Goal: Information Seeking & Learning: Learn about a topic

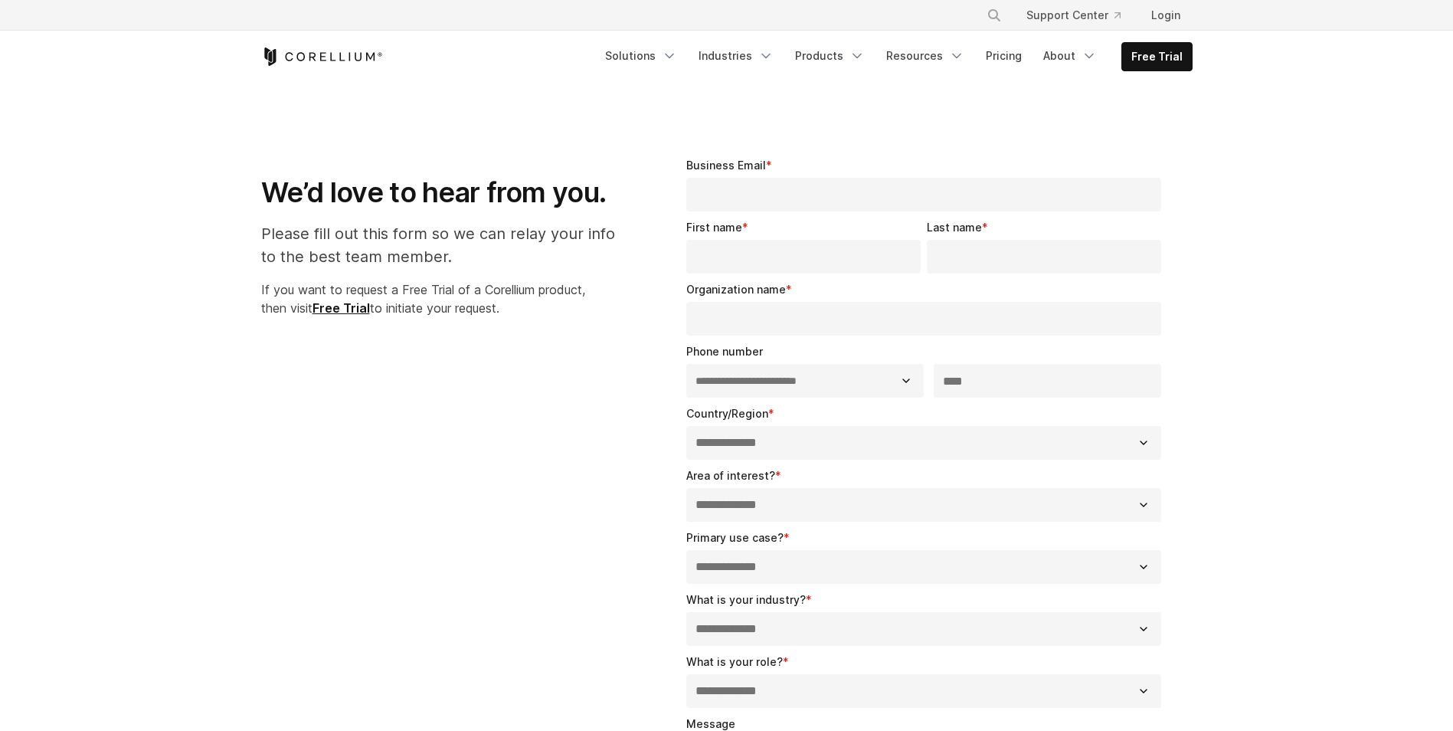
select select "**"
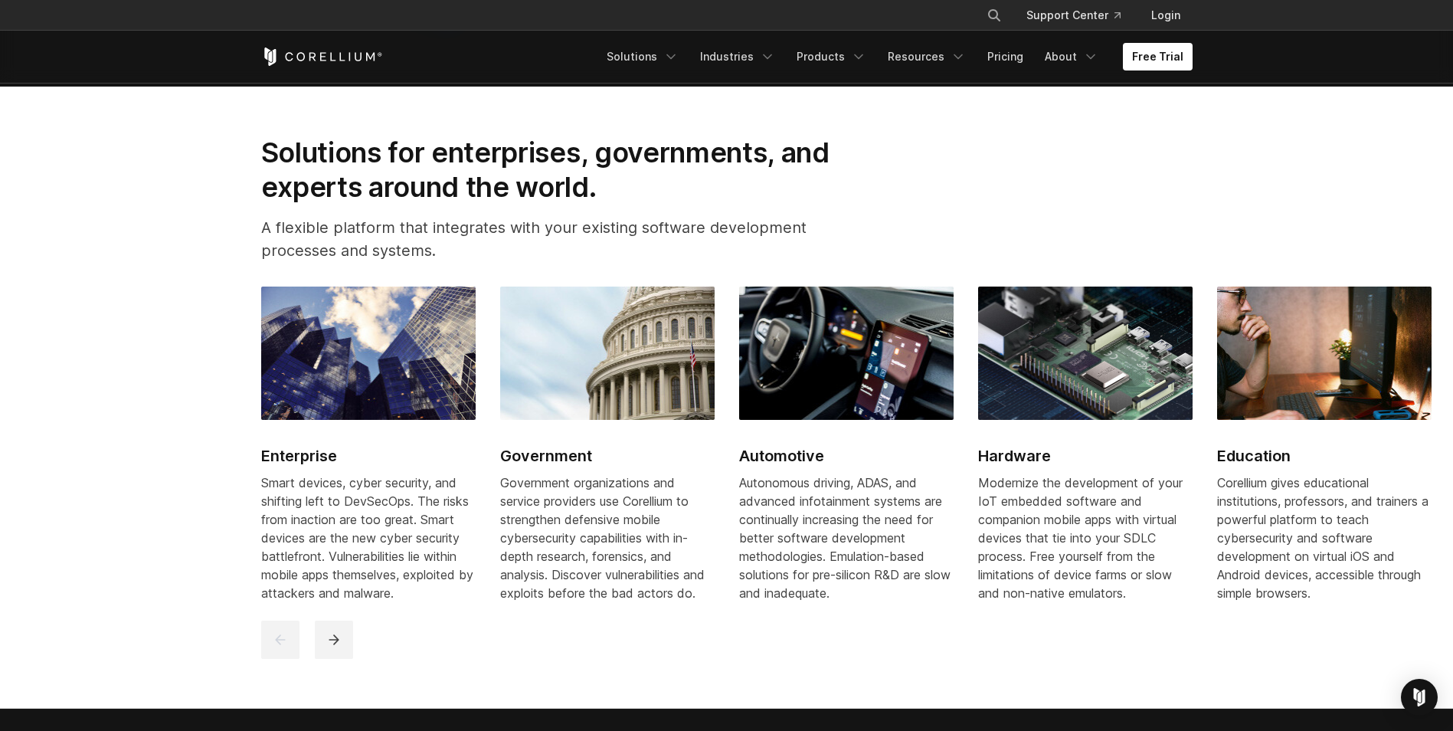
scroll to position [1801, 0]
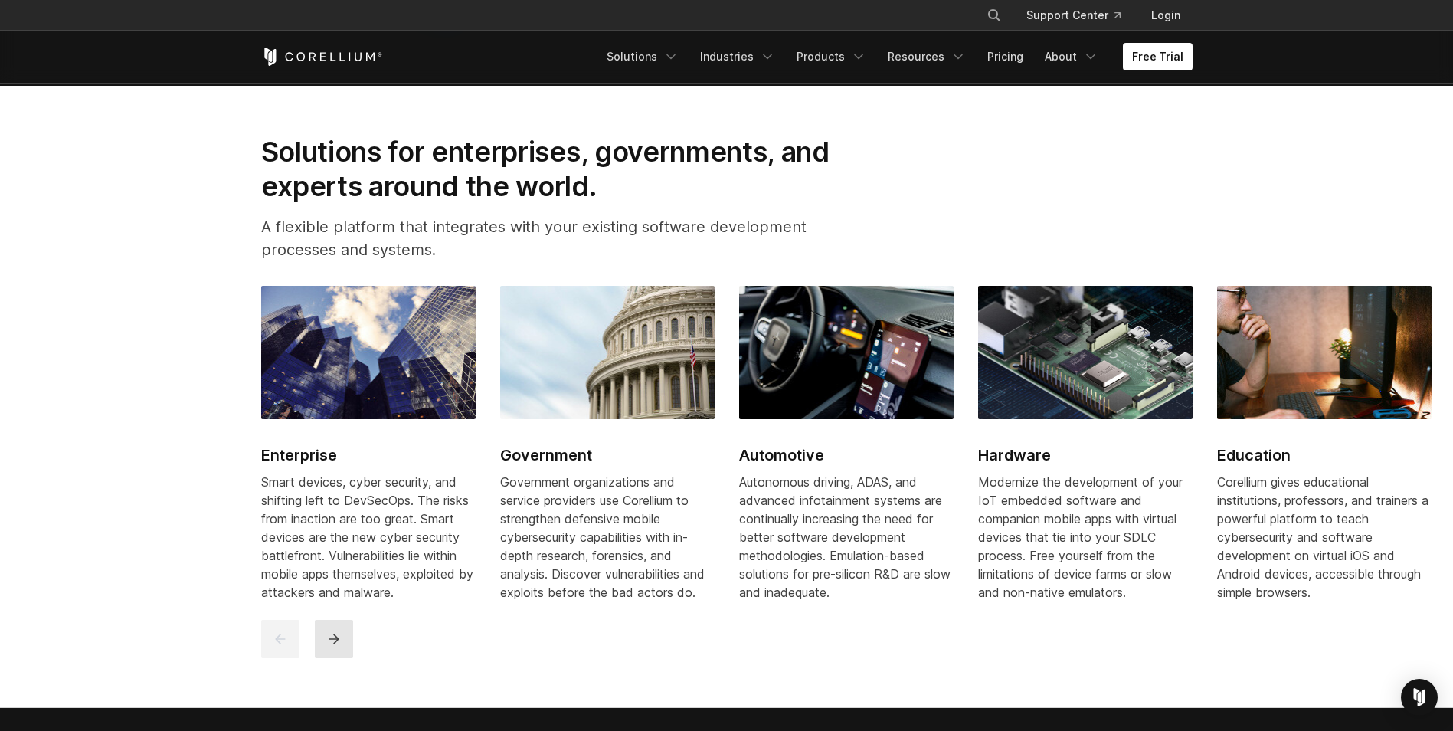
click at [331, 658] on button "next" at bounding box center [334, 639] width 38 height 38
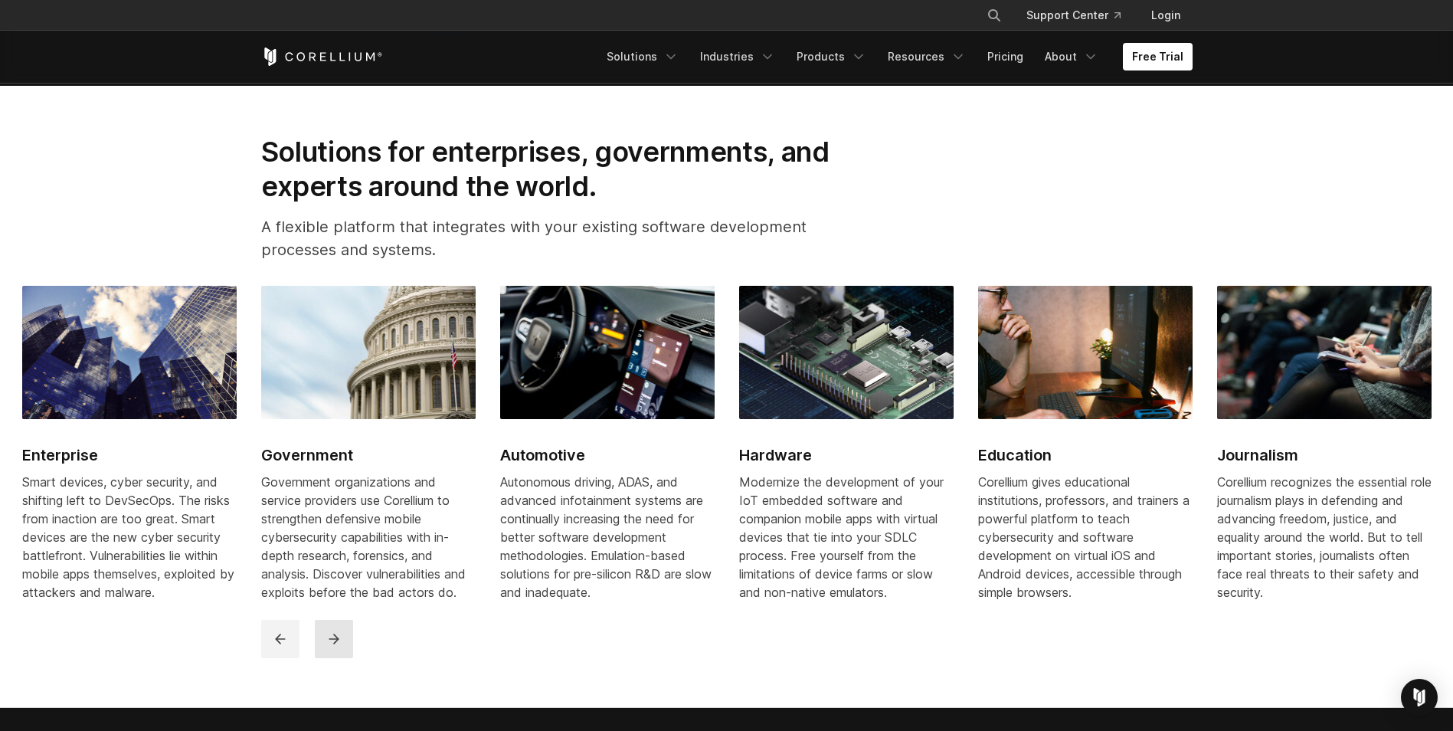
click at [331, 658] on button "next" at bounding box center [334, 639] width 38 height 38
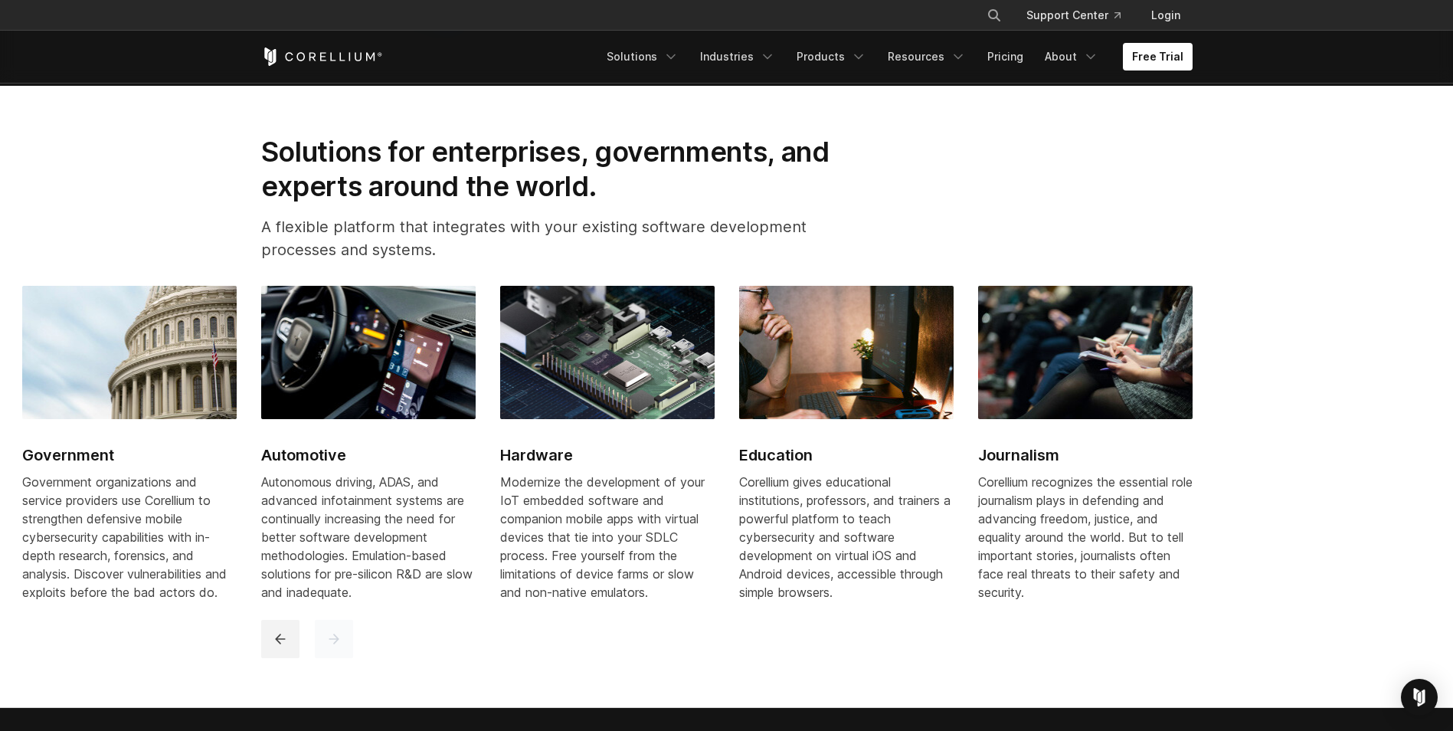
click at [332, 647] on icon "next" at bounding box center [333, 638] width 15 height 15
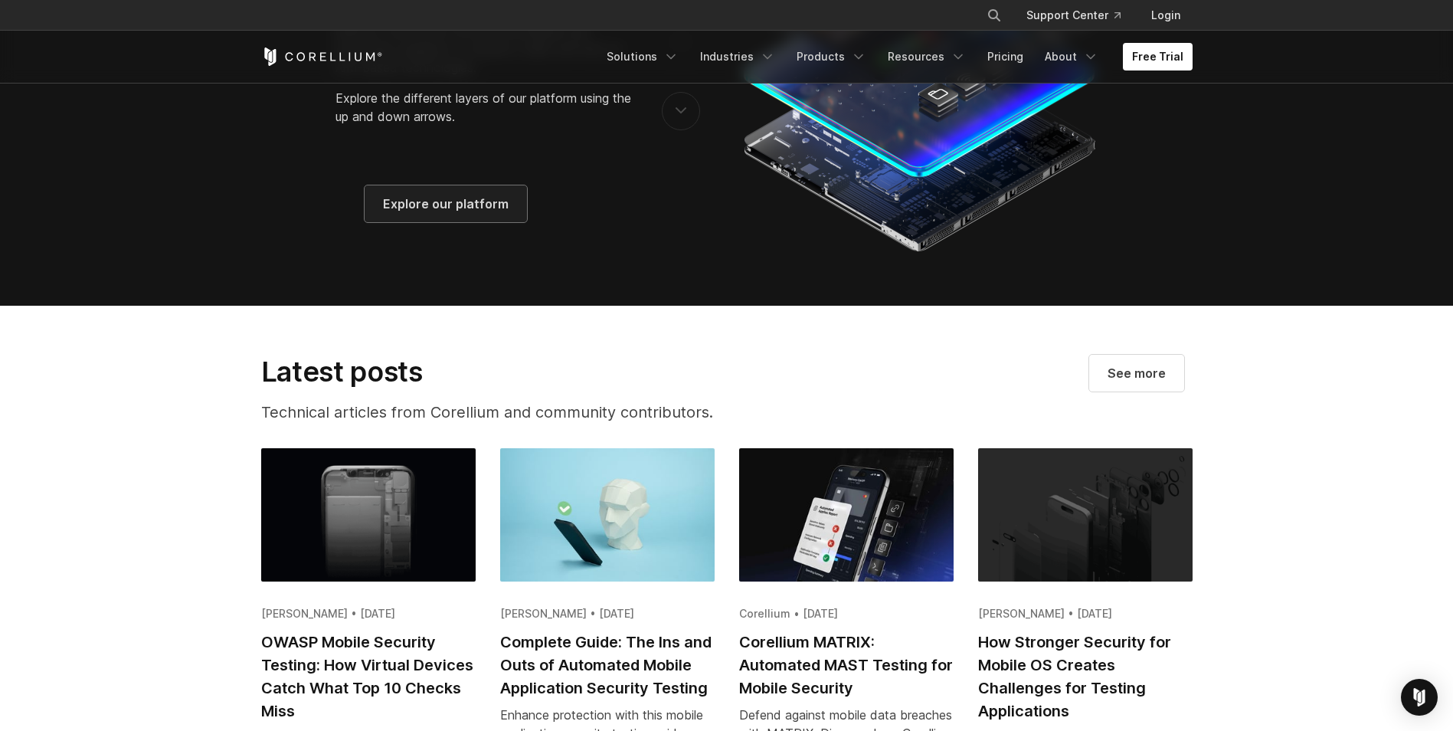
scroll to position [2765, 0]
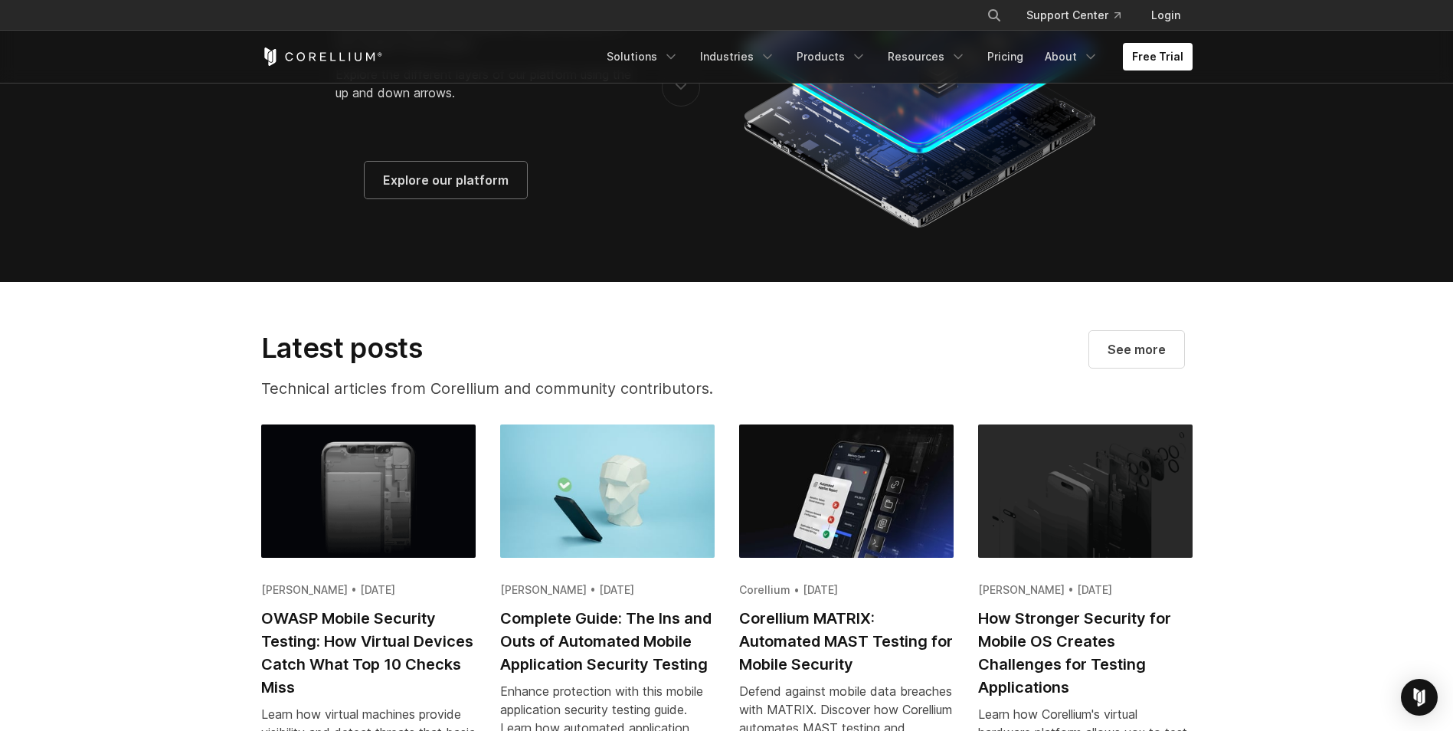
drag, startPoint x: 389, startPoint y: 594, endPoint x: 223, endPoint y: 480, distance: 201.2
click at [223, 480] on section "Latest posts Technical articles from Corellium and community contributors. See …" at bounding box center [726, 555] width 1453 height 547
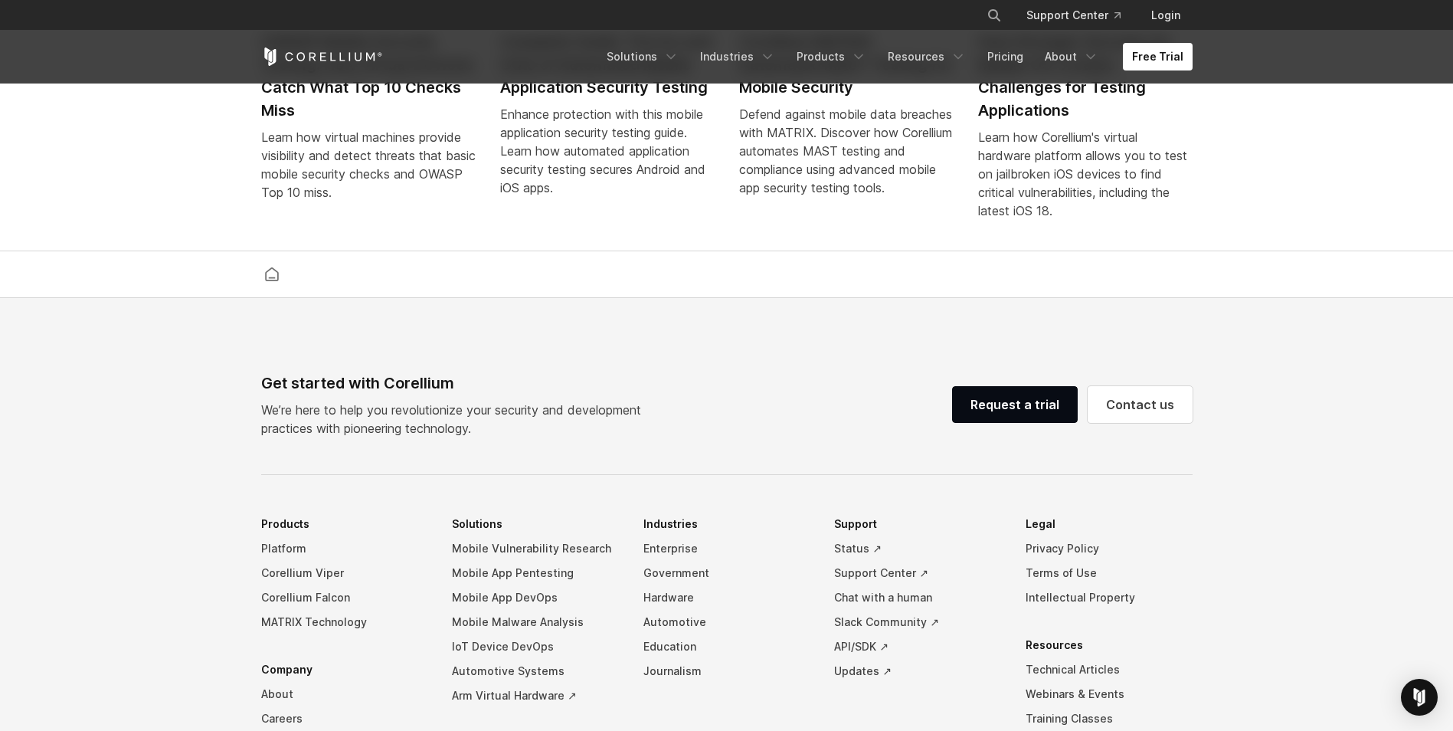
scroll to position [3343, 0]
click at [1135, 418] on link "Contact us" at bounding box center [1140, 403] width 105 height 37
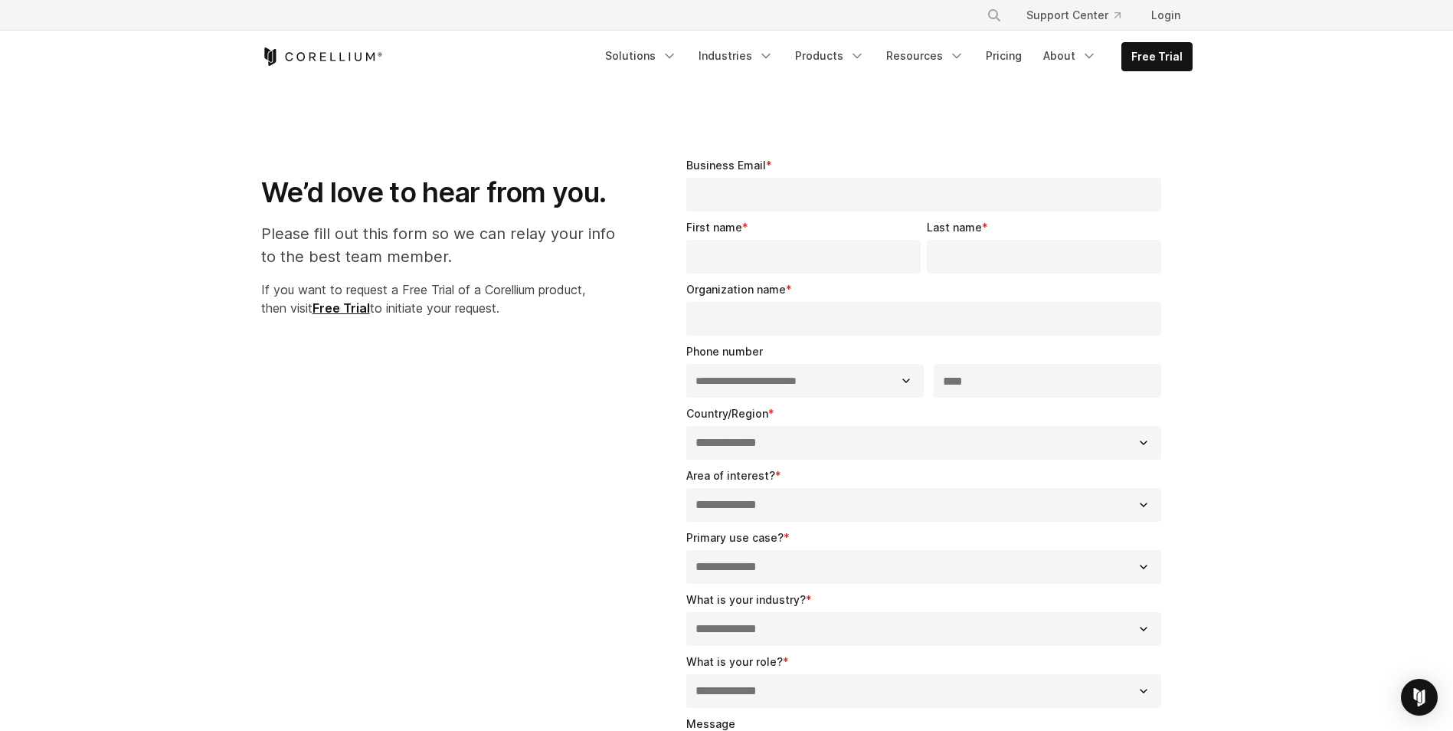
select select "**"
click at [332, 308] on strong "Free Trial" at bounding box center [341, 307] width 57 height 15
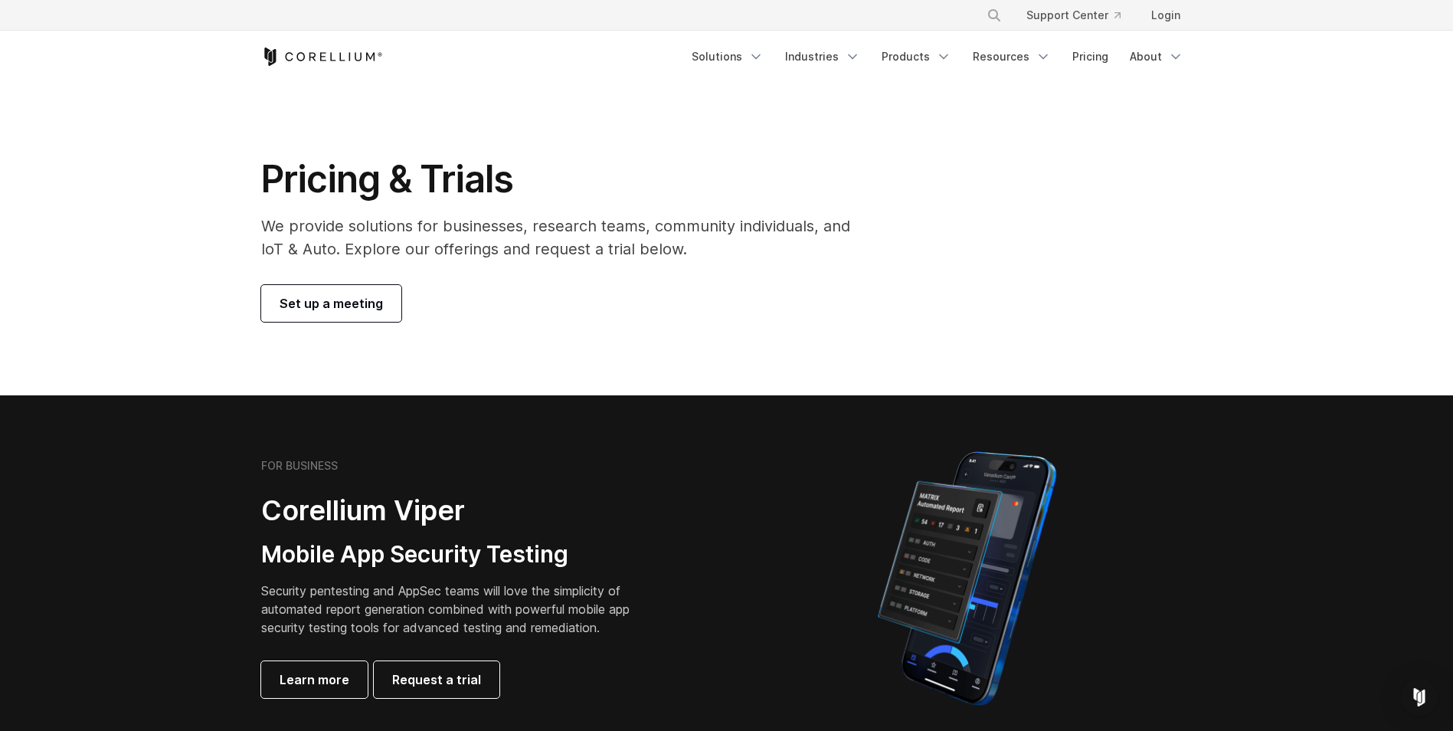
click at [355, 306] on span "Set up a meeting" at bounding box center [331, 303] width 103 height 18
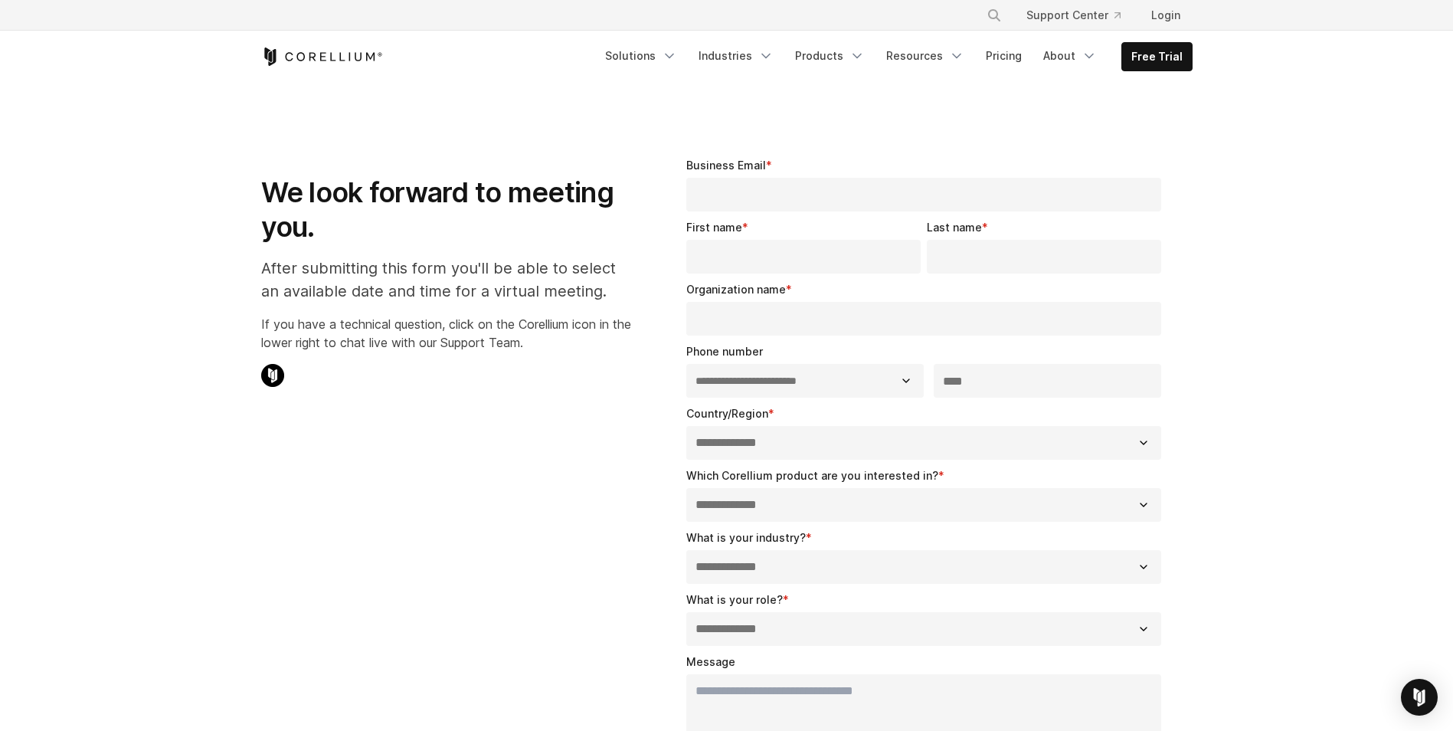
select select "**"
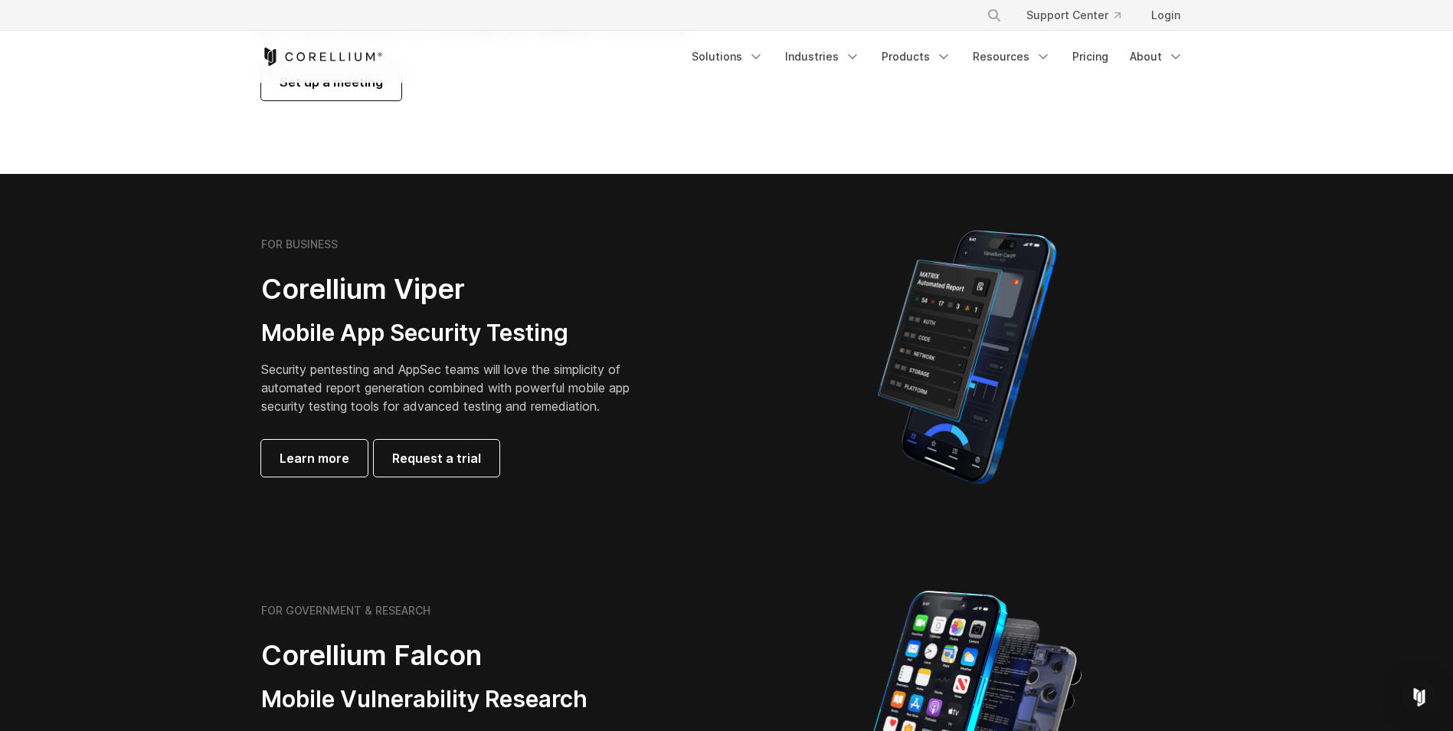
scroll to position [225, 0]
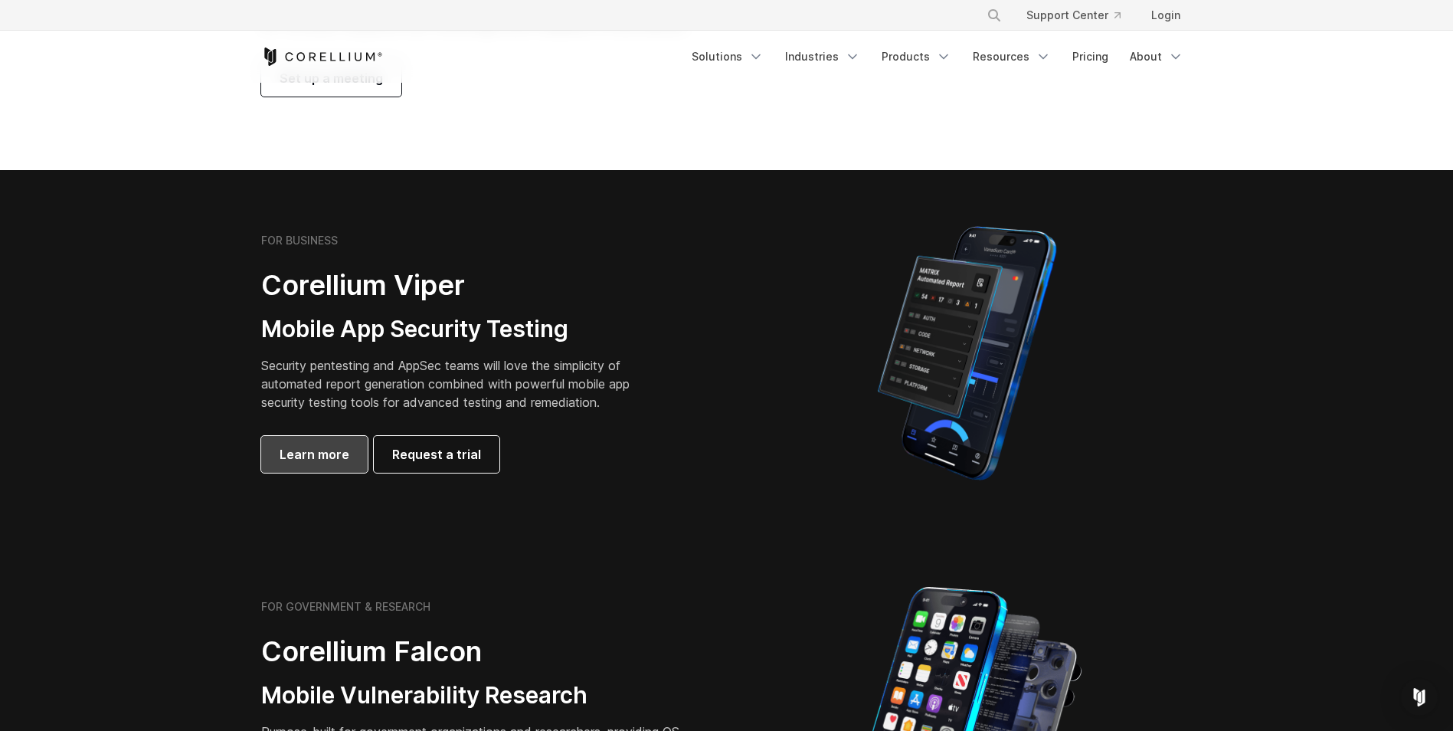
click at [319, 454] on span "Learn more" at bounding box center [315, 454] width 70 height 18
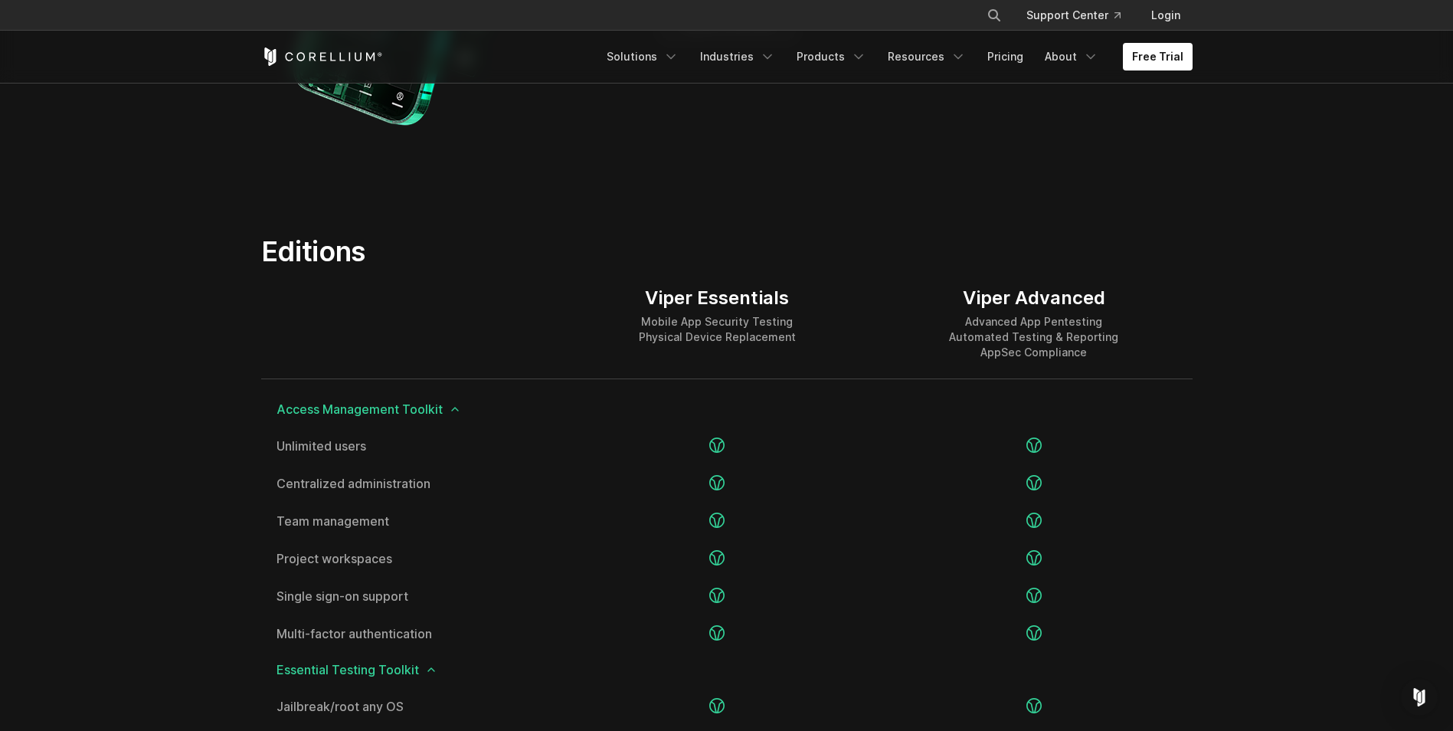
scroll to position [1698, 0]
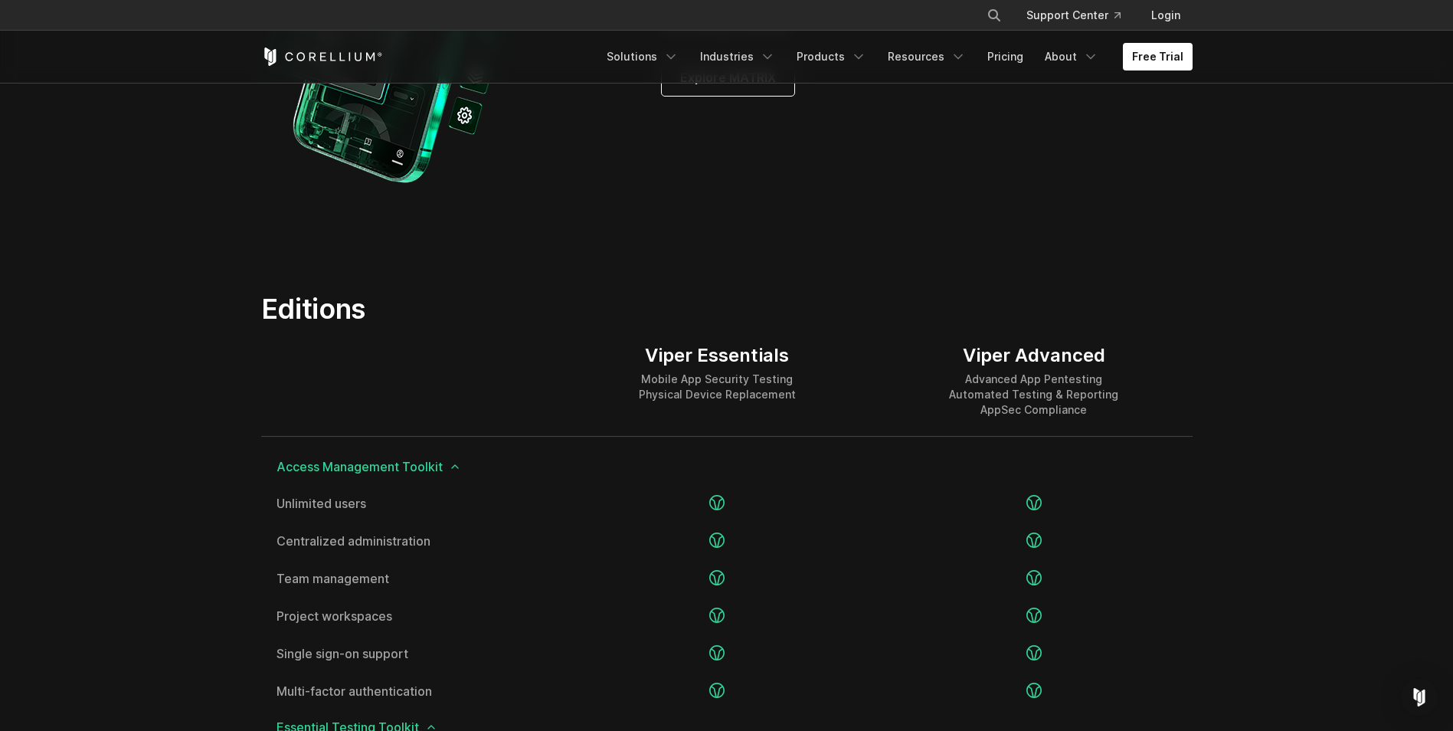
click at [666, 388] on div "Mobile App Security Testing Physical Device Replacement" at bounding box center [717, 387] width 157 height 31
drag, startPoint x: 666, startPoint y: 388, endPoint x: 801, endPoint y: 395, distance: 135.8
click at [801, 395] on div "Viper Essentials Mobile App Security Testing Physical Device Replacement" at bounding box center [717, 381] width 316 height 110
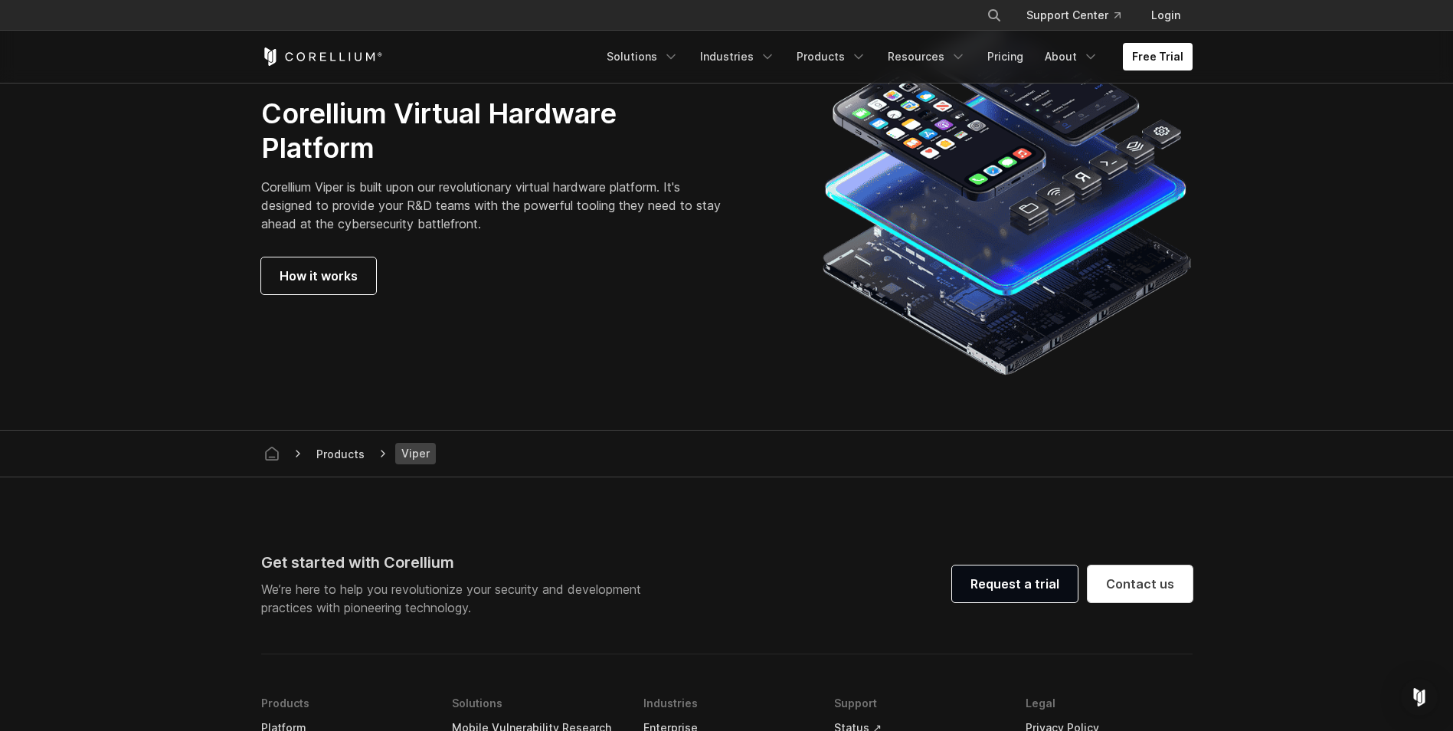
scroll to position [4504, 0]
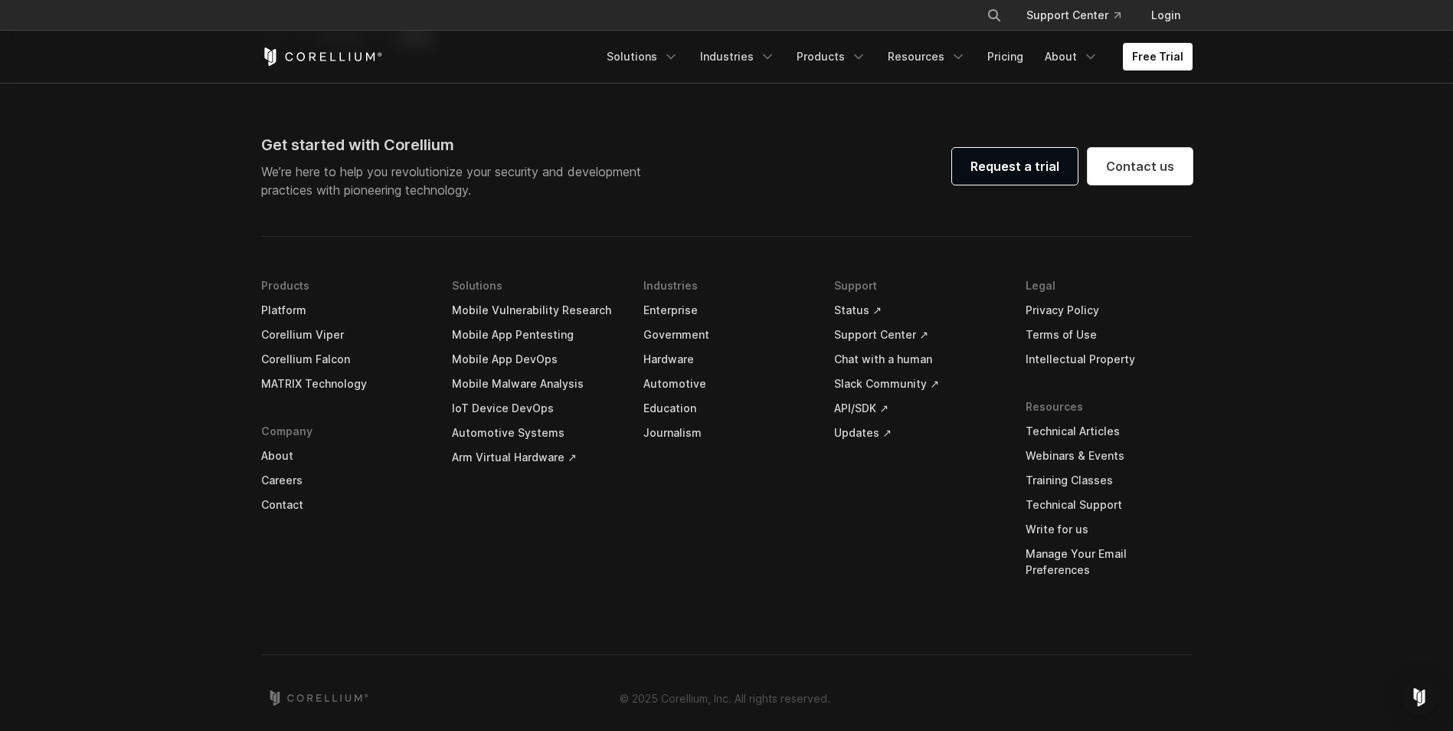
click at [873, 404] on link "API/SDK ↗" at bounding box center [917, 408] width 167 height 25
click at [271, 50] on icon "Corellium Home" at bounding box center [322, 56] width 122 height 18
